Goal: Information Seeking & Learning: Find contact information

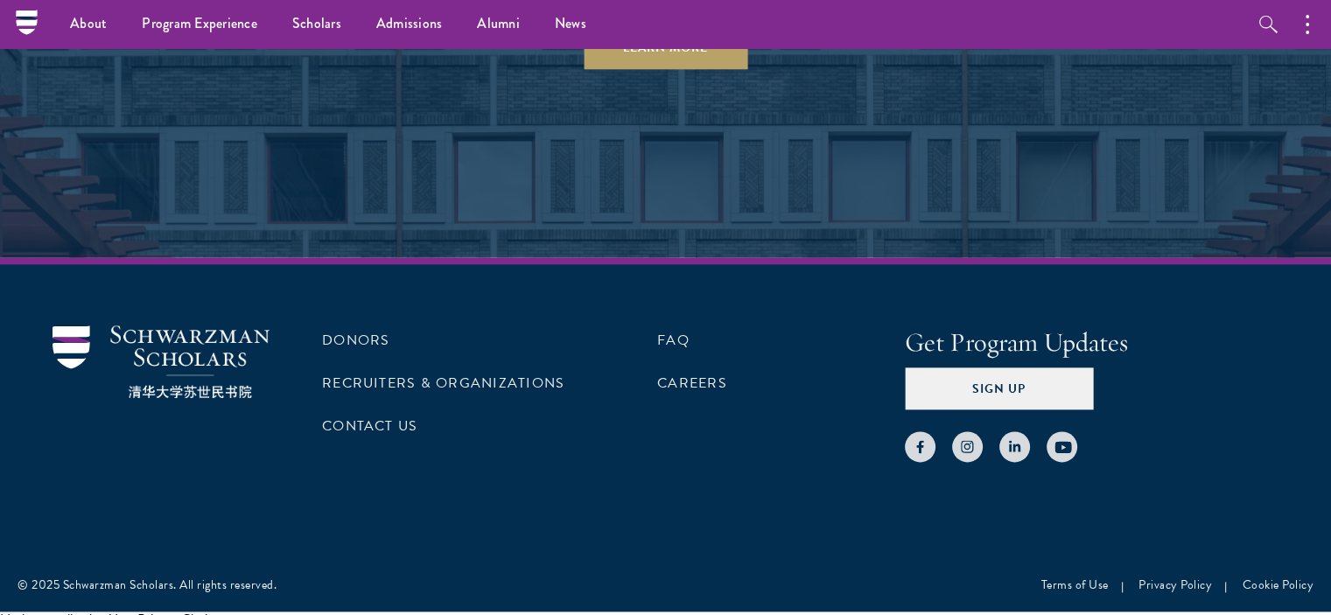
scroll to position [8718, 0]
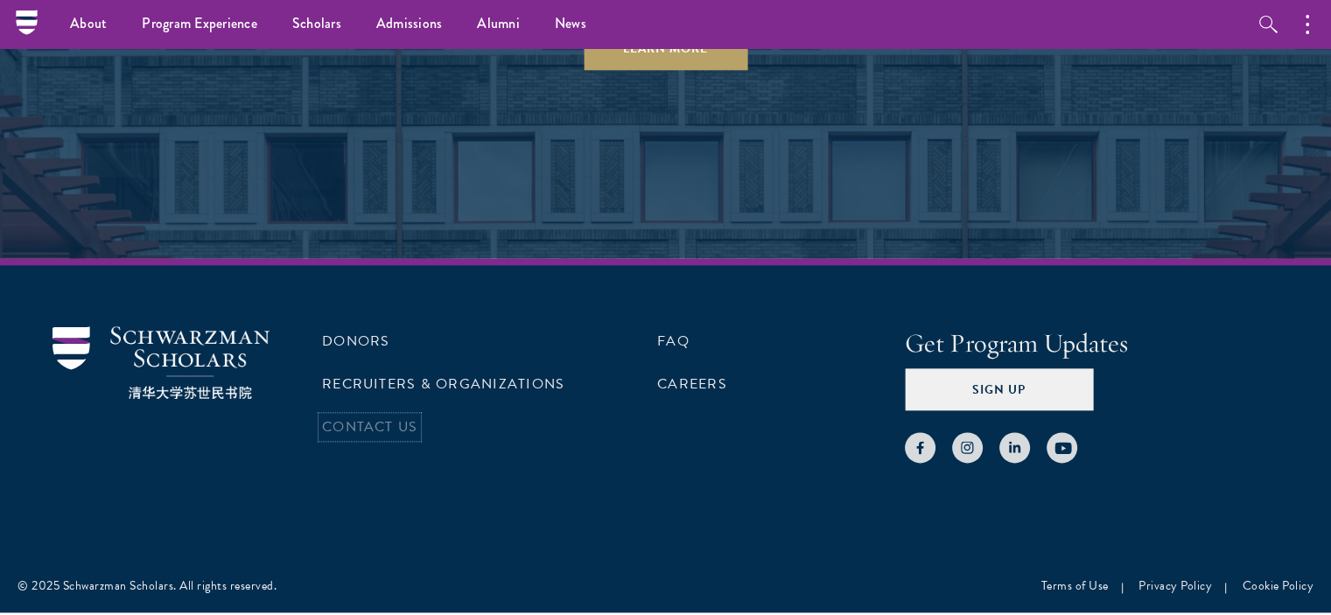
click at [357, 417] on link "Contact Us" at bounding box center [369, 427] width 95 height 21
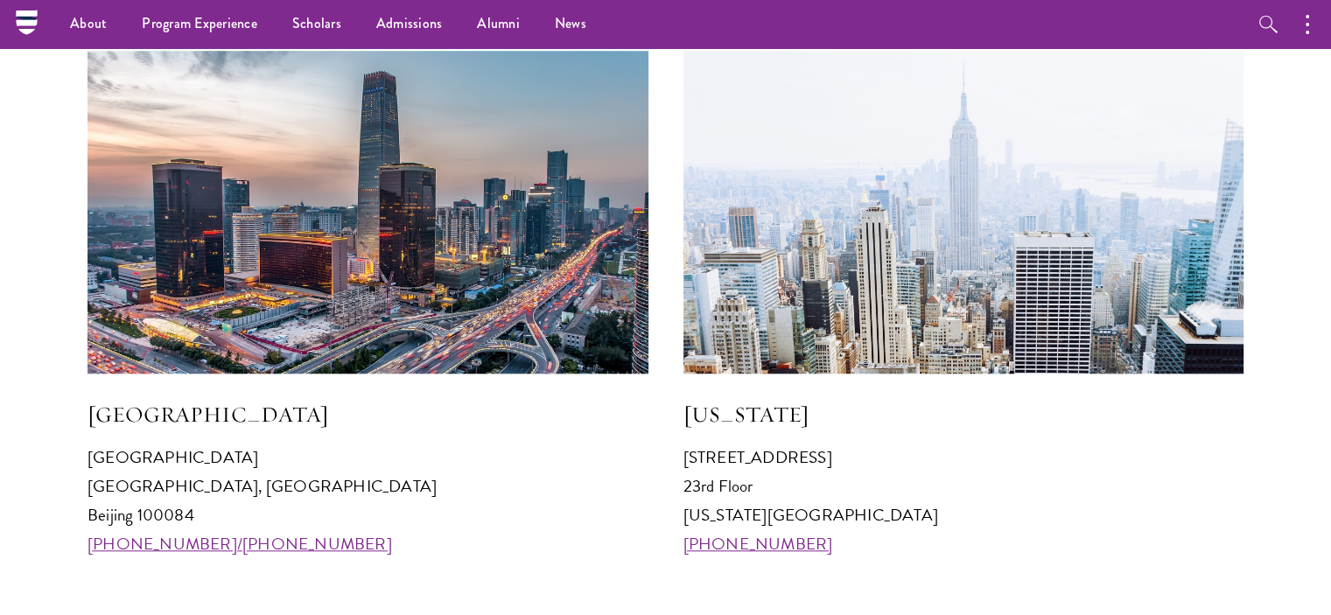
scroll to position [1665, 0]
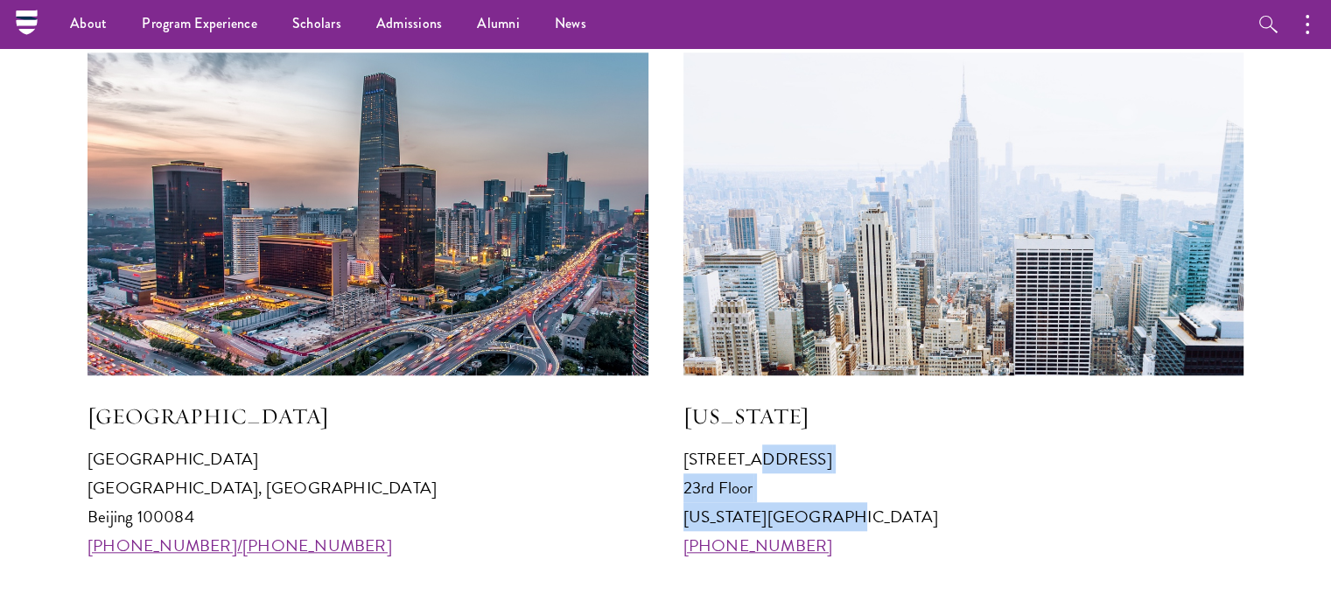
drag, startPoint x: 681, startPoint y: 455, endPoint x: 830, endPoint y: 517, distance: 161.3
click at [830, 517] on div "[GEOGRAPHIC_DATA] [GEOGRAPHIC_DATA] 100084 [PHONE_NUMBER]/[PHONE_NUMBER] [US_ST…" at bounding box center [666, 307] width 1156 height 508
copy p "[STREET_ADDRESS][US_STATE]"
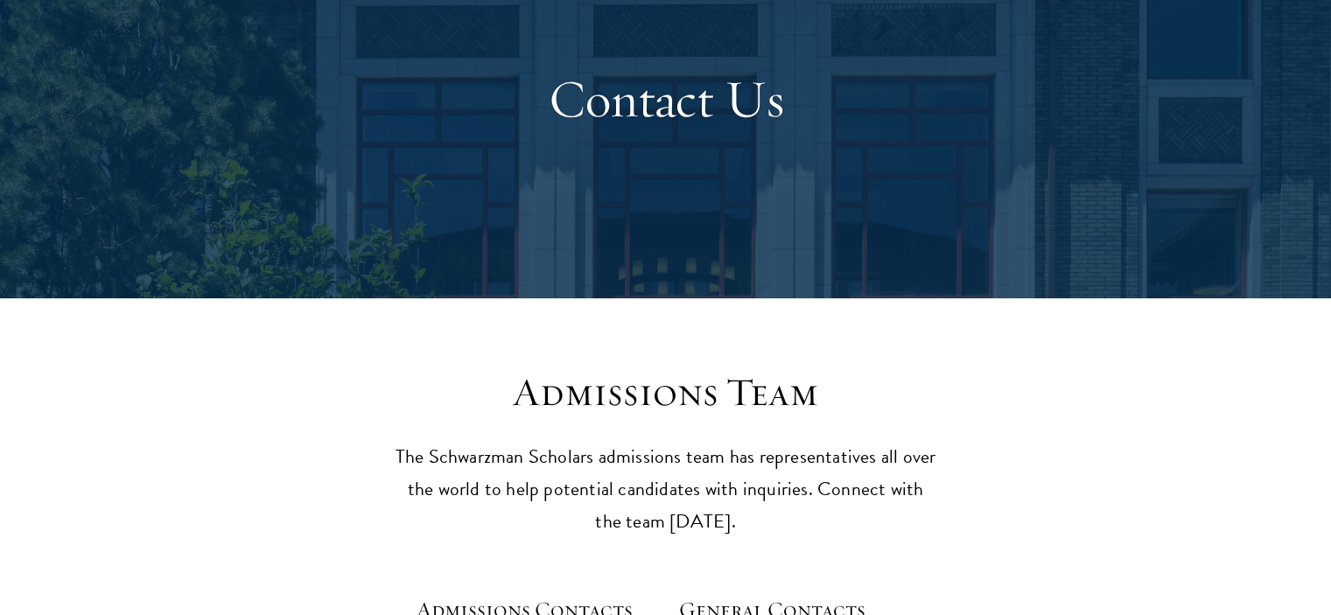
scroll to position [0, 0]
